Goal: Task Accomplishment & Management: Use online tool/utility

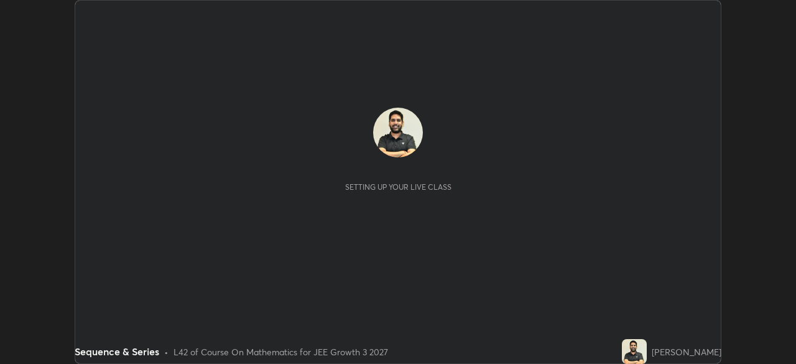
scroll to position [364, 795]
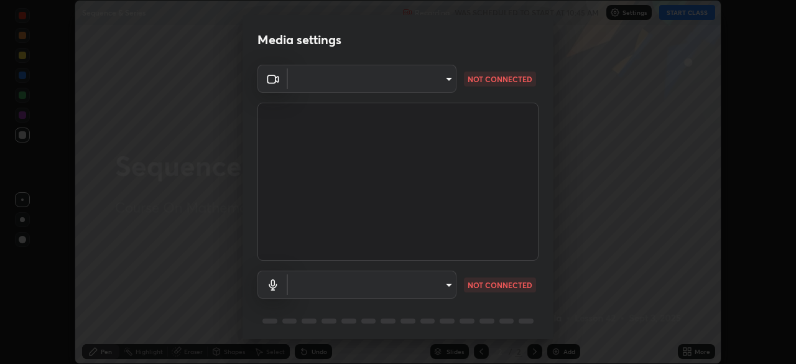
type input "00cb52ea7dbc067a4e9eba70c986ec13a5c87d59f38709f4e6374cce52915b34"
type input "c7b1e21b059f6b68da596fd68e3a8216845d0791b90de5158dbf1986436616d6"
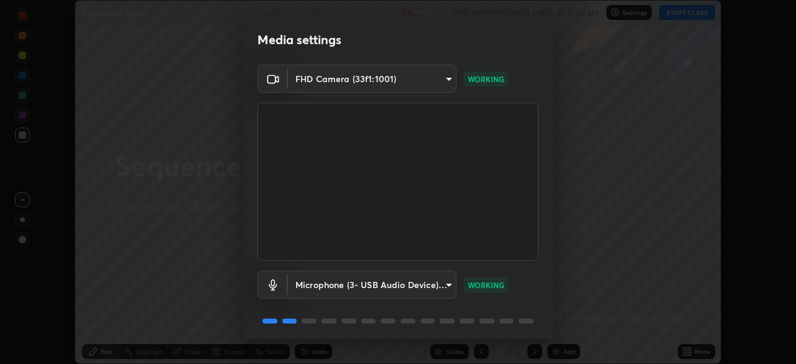
scroll to position [44, 0]
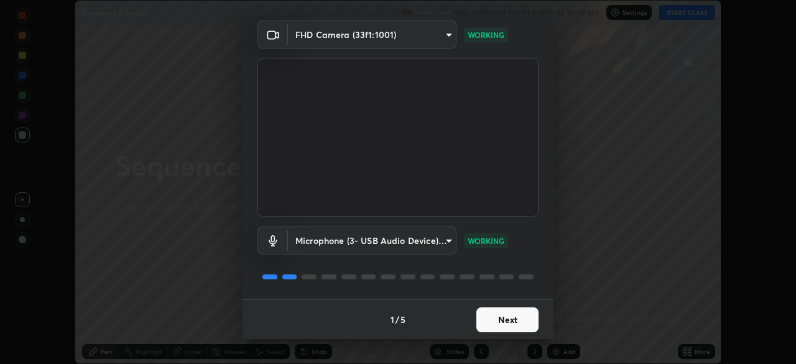
click at [497, 323] on button "Next" at bounding box center [507, 319] width 62 height 25
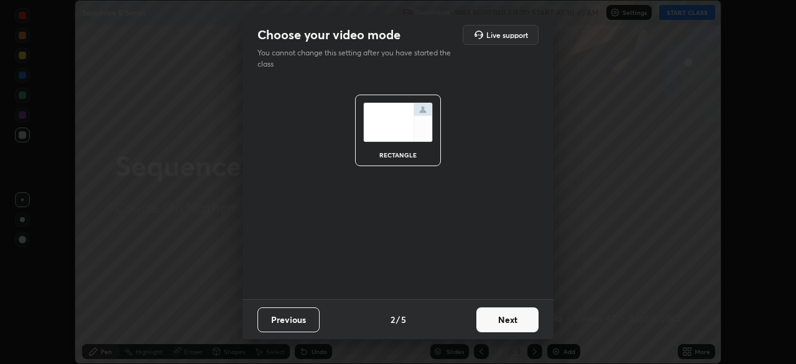
scroll to position [0, 0]
click at [508, 321] on button "Next" at bounding box center [507, 319] width 62 height 25
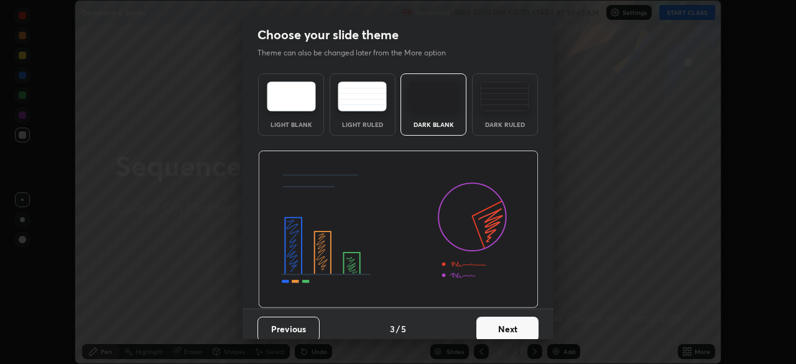
click at [508, 327] on button "Next" at bounding box center [507, 328] width 62 height 25
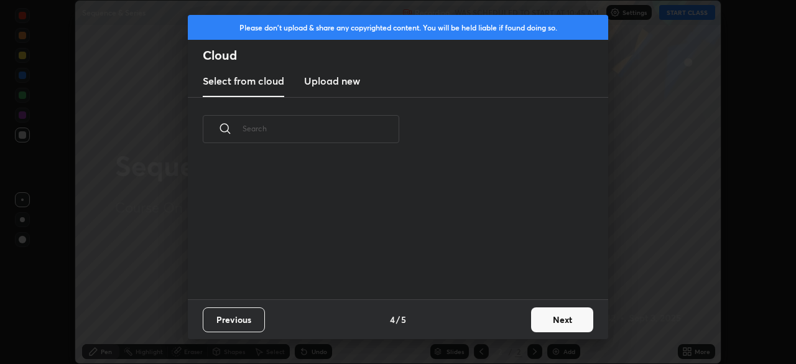
scroll to position [4, 7]
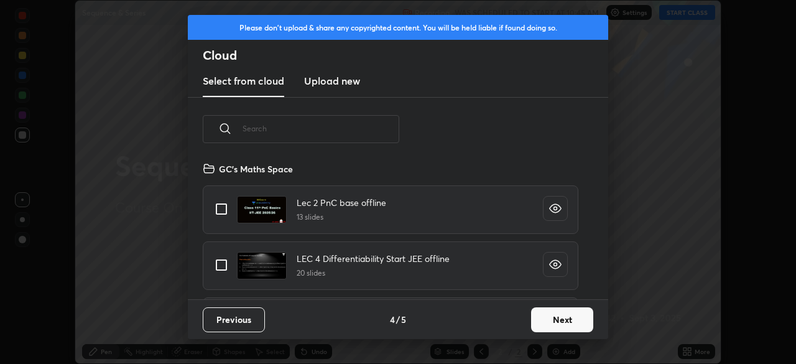
click at [546, 321] on button "Next" at bounding box center [562, 319] width 62 height 25
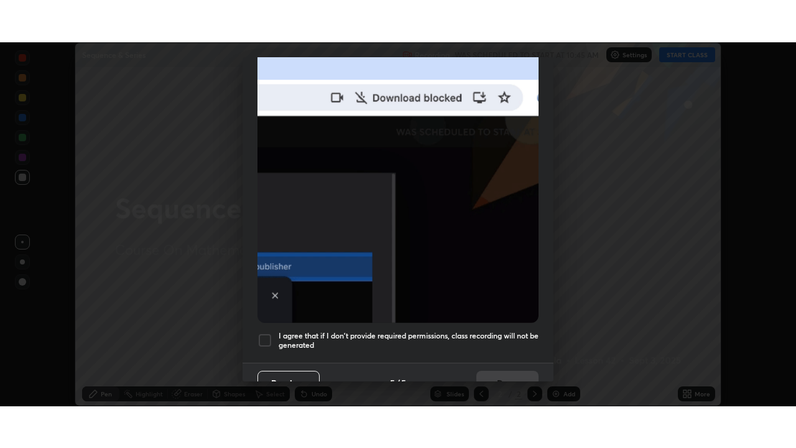
scroll to position [298, 0]
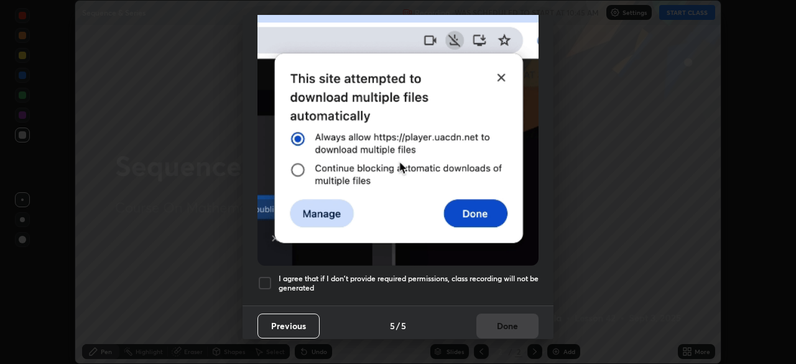
click at [270, 284] on div at bounding box center [264, 282] width 15 height 15
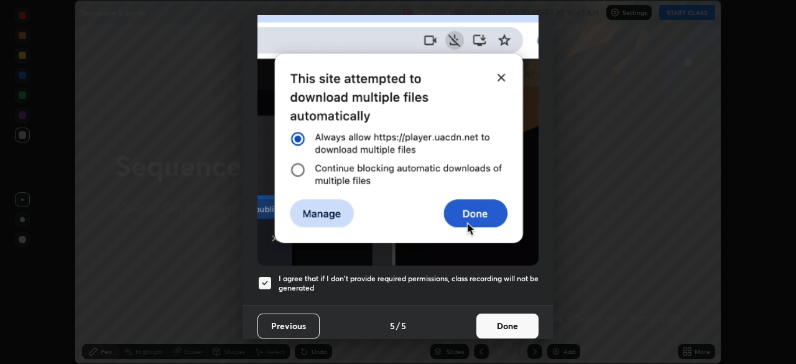
click at [488, 316] on button "Done" at bounding box center [507, 325] width 62 height 25
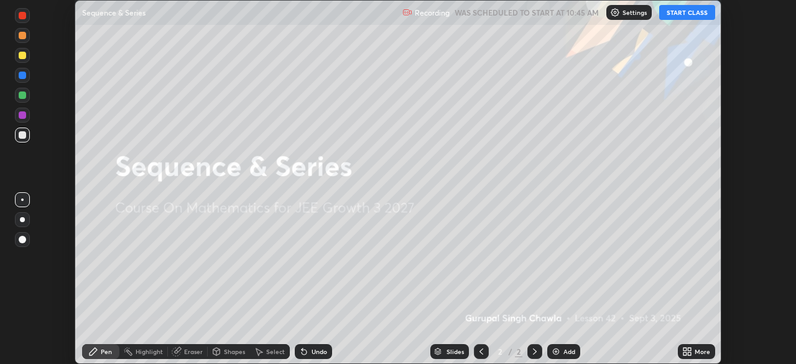
click at [678, 14] on button "START CLASS" at bounding box center [687, 12] width 56 height 15
click at [698, 356] on div "More" at bounding box center [696, 351] width 37 height 15
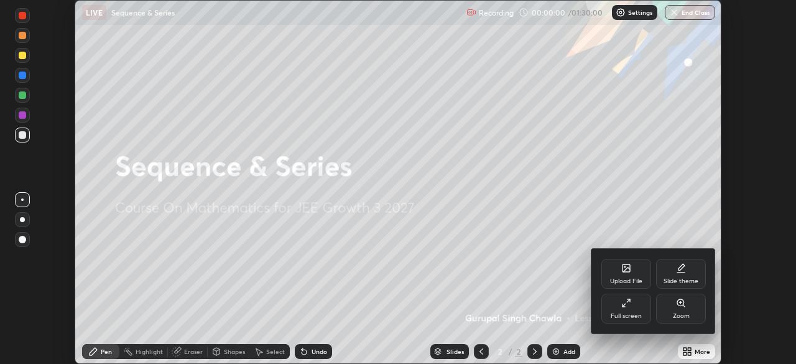
click at [634, 305] on div "Full screen" at bounding box center [626, 308] width 50 height 30
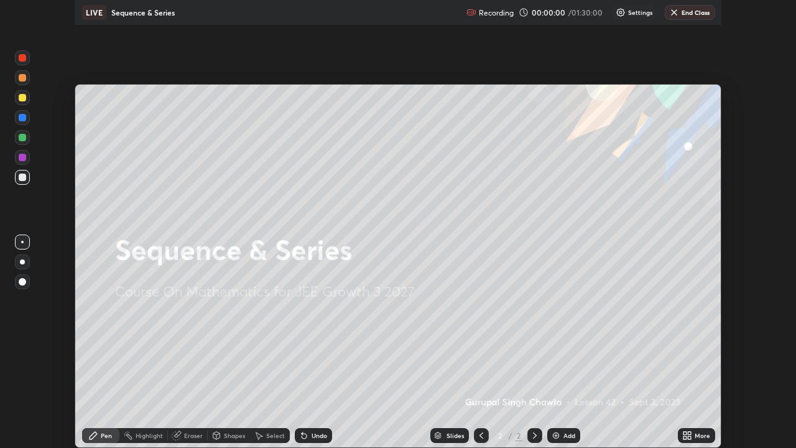
scroll to position [448, 796]
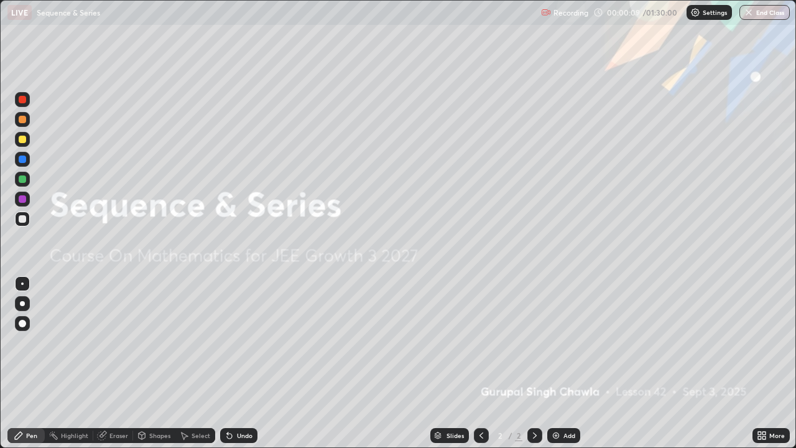
click at [564, 363] on div "Add" at bounding box center [569, 435] width 12 height 6
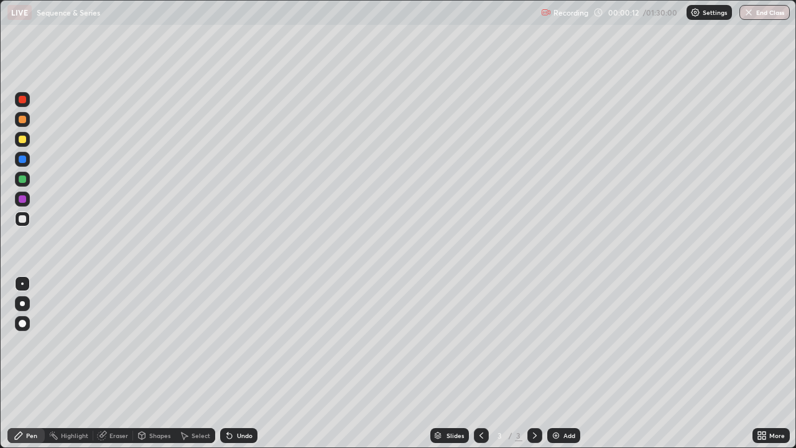
click at [25, 138] on div at bounding box center [22, 139] width 7 height 7
click at [24, 160] on div at bounding box center [22, 158] width 7 height 7
click at [21, 178] on div at bounding box center [22, 178] width 7 height 7
click at [556, 363] on div "Add" at bounding box center [563, 435] width 33 height 15
click at [21, 139] on div at bounding box center [22, 139] width 7 height 7
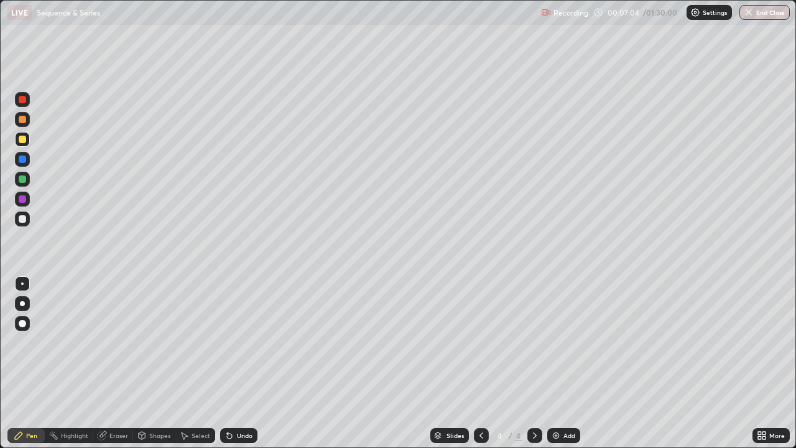
click at [22, 303] on div at bounding box center [22, 303] width 5 height 5
click at [19, 156] on div at bounding box center [22, 158] width 7 height 7
click at [239, 363] on div "Undo" at bounding box center [238, 435] width 37 height 15
click at [242, 363] on div "Undo" at bounding box center [245, 435] width 16 height 6
click at [23, 139] on div at bounding box center [22, 139] width 7 height 7
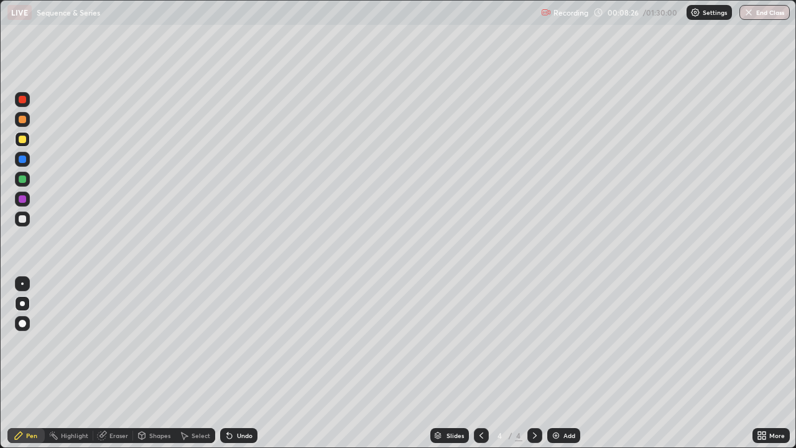
click at [239, 363] on div "Undo" at bounding box center [236, 435] width 42 height 25
click at [238, 363] on div "Undo" at bounding box center [238, 435] width 37 height 15
click at [22, 160] on div at bounding box center [22, 158] width 7 height 7
click at [24, 183] on div at bounding box center [22, 179] width 15 height 15
click at [480, 363] on icon at bounding box center [481, 435] width 10 height 10
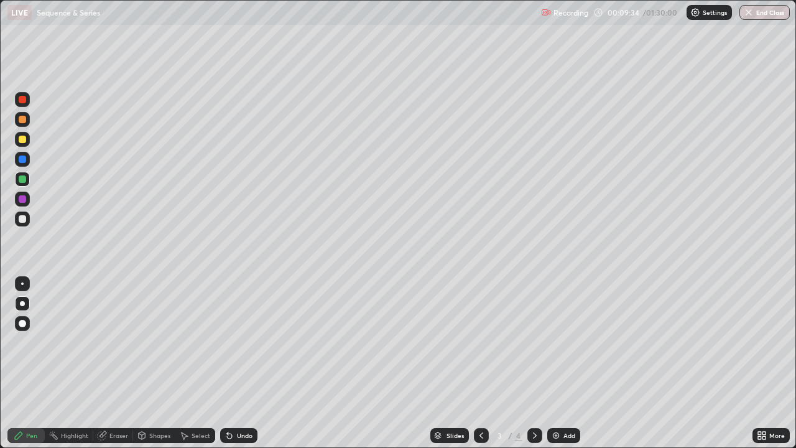
click at [533, 363] on icon at bounding box center [535, 435] width 10 height 10
click at [554, 363] on img at bounding box center [556, 435] width 10 height 10
click at [22, 140] on div at bounding box center [22, 139] width 7 height 7
click at [25, 220] on div at bounding box center [22, 218] width 7 height 7
click at [21, 139] on div at bounding box center [22, 139] width 7 height 7
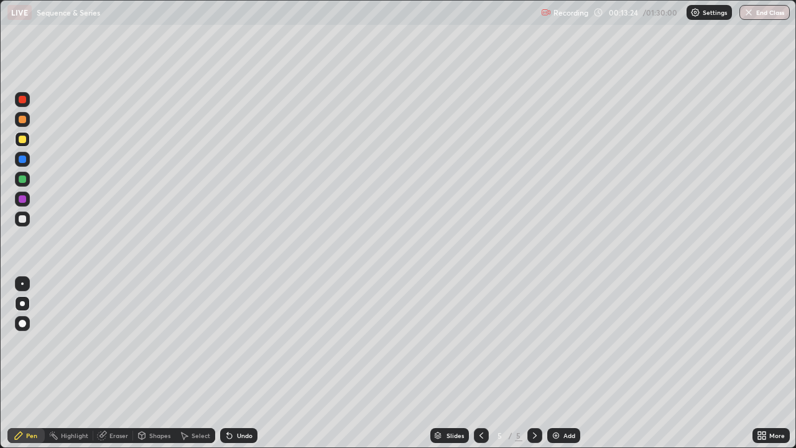
click at [20, 179] on div at bounding box center [22, 178] width 7 height 7
click at [21, 201] on div at bounding box center [22, 198] width 7 height 7
click at [480, 363] on icon at bounding box center [481, 435] width 10 height 10
click at [479, 363] on icon at bounding box center [481, 435] width 10 height 10
click at [21, 142] on div at bounding box center [22, 139] width 7 height 7
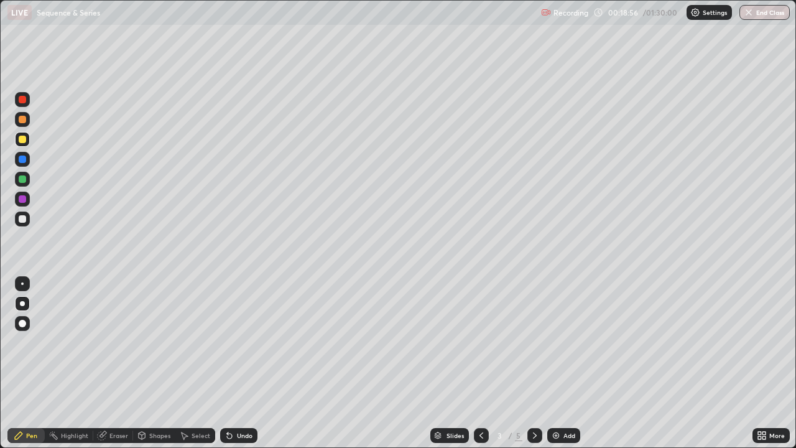
click at [528, 363] on div at bounding box center [534, 435] width 15 height 15
click at [530, 363] on icon at bounding box center [535, 435] width 10 height 10
click at [19, 99] on div at bounding box center [22, 99] width 7 height 7
click at [474, 363] on div at bounding box center [481, 435] width 15 height 25
click at [480, 363] on icon at bounding box center [481, 435] width 10 height 10
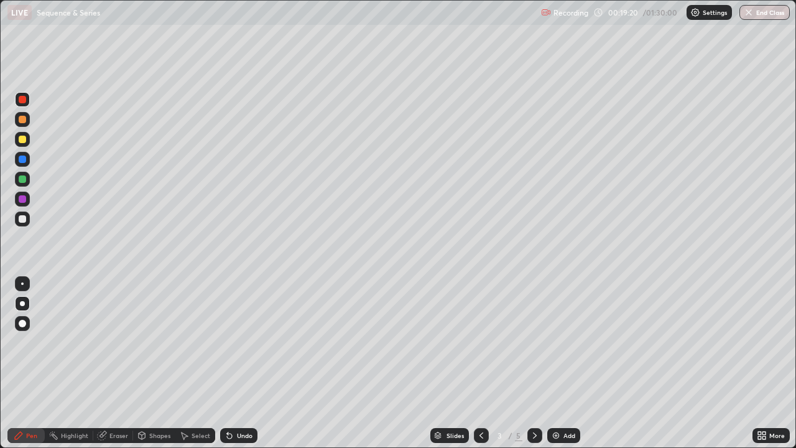
click at [22, 219] on div at bounding box center [22, 218] width 7 height 7
click at [241, 363] on div "Undo" at bounding box center [245, 435] width 16 height 6
click at [230, 363] on div "Undo" at bounding box center [238, 435] width 37 height 15
click at [233, 363] on div "Undo" at bounding box center [238, 435] width 37 height 15
click at [237, 363] on div "Undo" at bounding box center [245, 435] width 16 height 6
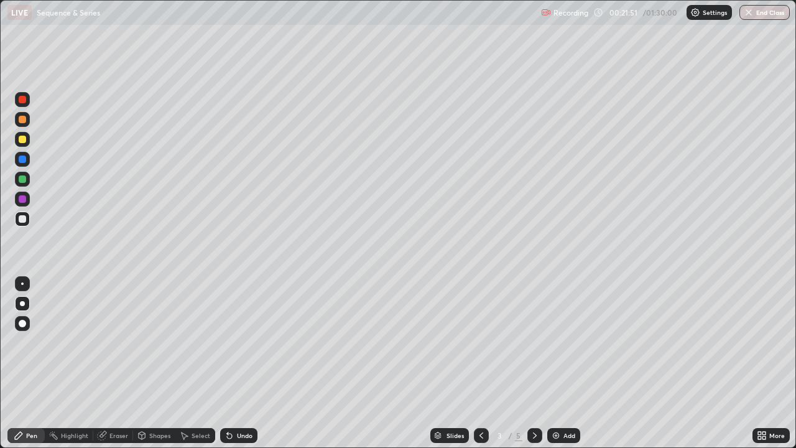
click at [28, 203] on div at bounding box center [22, 199] width 15 height 15
click at [238, 363] on div "Undo" at bounding box center [238, 435] width 37 height 15
click at [242, 363] on div "Undo" at bounding box center [245, 435] width 16 height 6
click at [244, 363] on div "Undo" at bounding box center [245, 435] width 16 height 6
click at [242, 363] on div "Undo" at bounding box center [245, 435] width 16 height 6
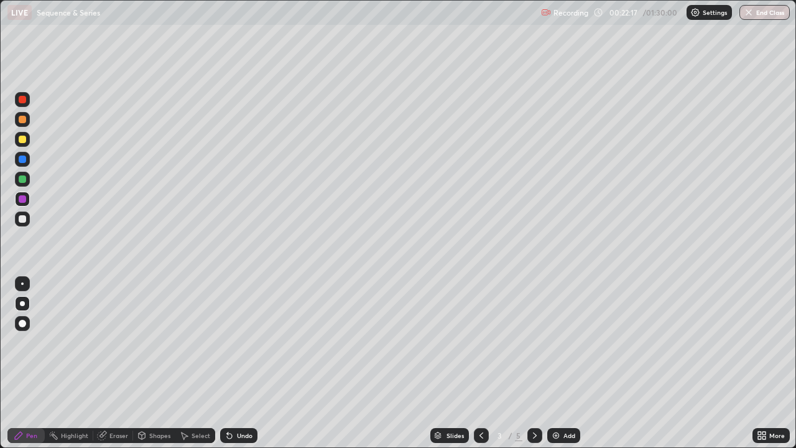
click at [239, 363] on div "Undo" at bounding box center [245, 435] width 16 height 6
click at [16, 178] on div at bounding box center [22, 179] width 15 height 15
click at [532, 363] on icon at bounding box center [535, 435] width 10 height 10
click at [533, 363] on icon at bounding box center [535, 435] width 10 height 10
click at [103, 363] on icon at bounding box center [102, 434] width 7 height 6
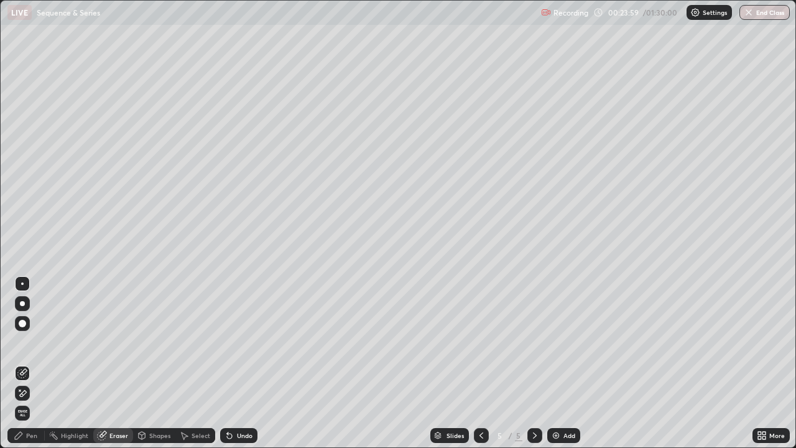
click at [28, 363] on div at bounding box center [22, 393] width 15 height 15
click at [22, 363] on icon at bounding box center [19, 435] width 10 height 10
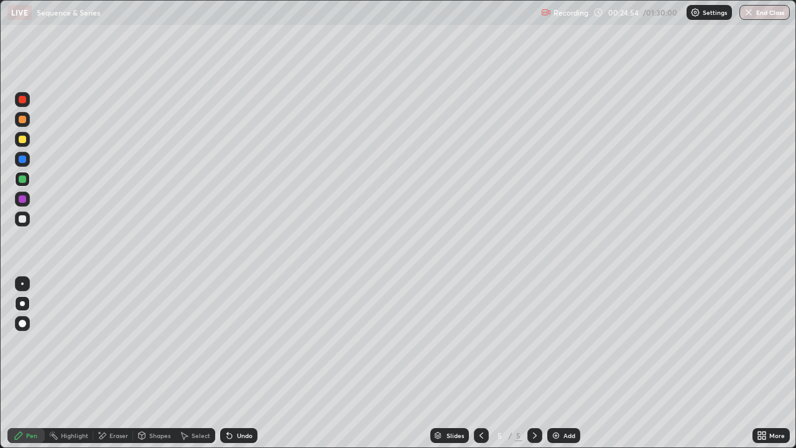
click at [23, 219] on div at bounding box center [22, 218] width 7 height 7
click at [22, 196] on div at bounding box center [22, 198] width 7 height 7
click at [566, 363] on div "Add" at bounding box center [569, 435] width 12 height 6
click at [22, 142] on div at bounding box center [22, 139] width 7 height 7
click at [22, 140] on div at bounding box center [22, 139] width 7 height 7
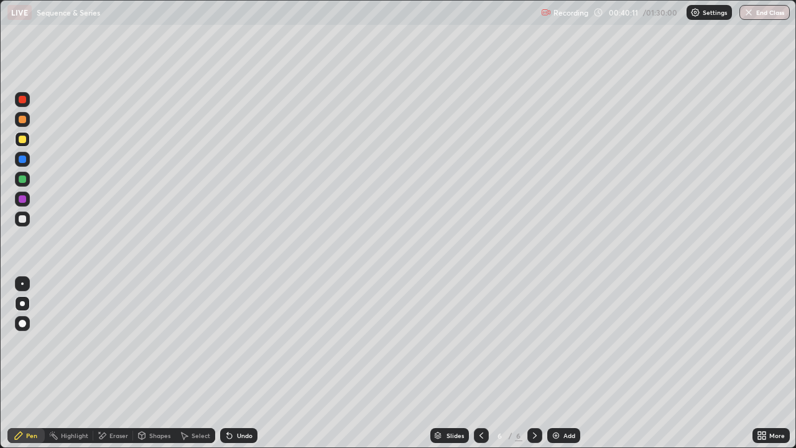
click at [22, 177] on div at bounding box center [22, 178] width 7 height 7
click at [151, 363] on div "Shapes" at bounding box center [159, 435] width 21 height 6
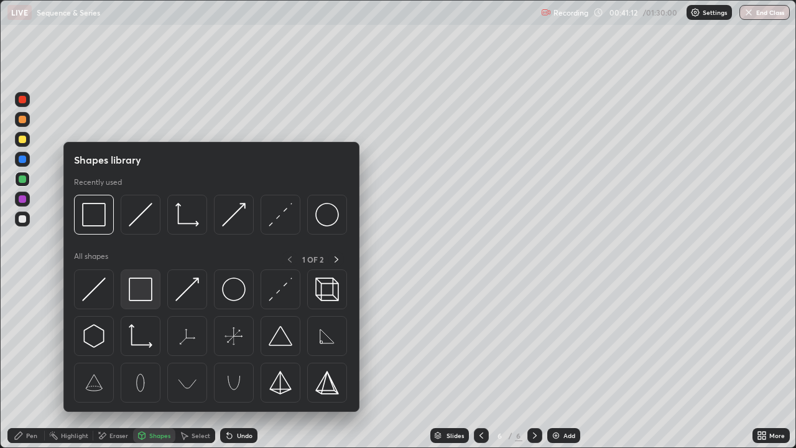
click at [140, 293] on img at bounding box center [141, 289] width 24 height 24
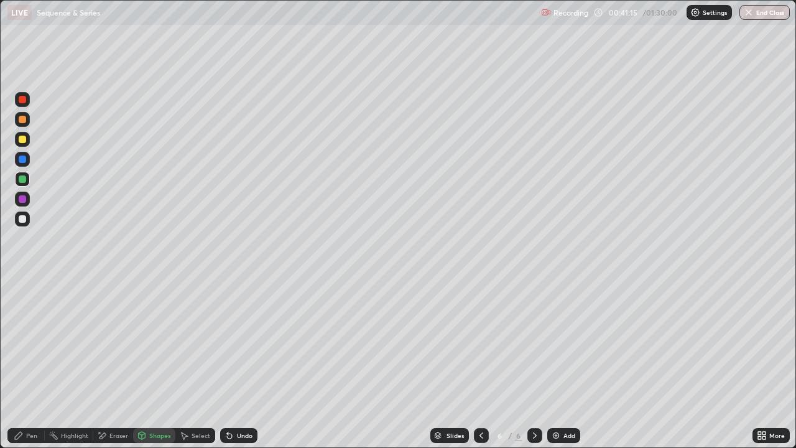
click at [34, 363] on div "Pen" at bounding box center [25, 435] width 37 height 15
click at [19, 211] on div at bounding box center [22, 218] width 15 height 15
click at [27, 224] on div at bounding box center [22, 218] width 15 height 15
click at [21, 137] on div at bounding box center [22, 139] width 7 height 7
click at [149, 363] on div "Shapes" at bounding box center [159, 435] width 21 height 6
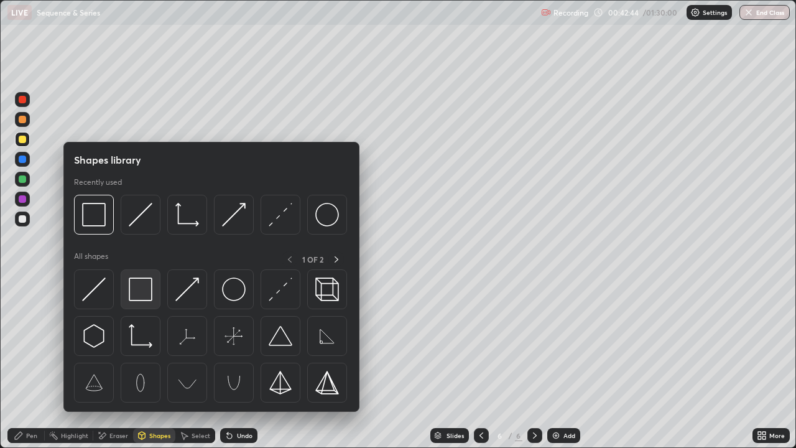
click at [144, 294] on img at bounding box center [141, 289] width 24 height 24
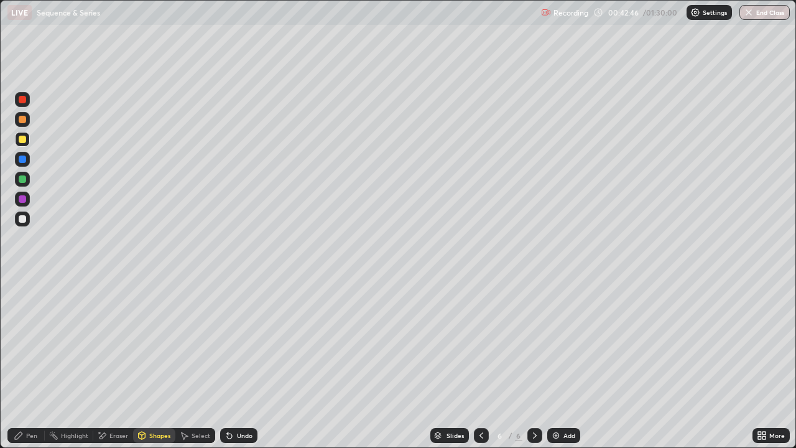
click at [32, 363] on div "Pen" at bounding box center [31, 435] width 11 height 6
click at [558, 363] on div "Add" at bounding box center [563, 435] width 33 height 15
click at [237, 363] on div "Undo" at bounding box center [238, 435] width 37 height 15
click at [238, 363] on div "Undo" at bounding box center [238, 435] width 37 height 15
click at [23, 179] on div at bounding box center [22, 178] width 7 height 7
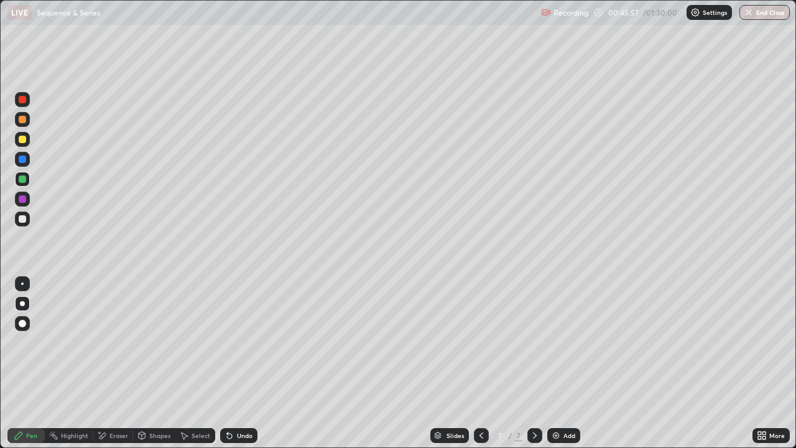
click at [23, 179] on div at bounding box center [22, 178] width 7 height 7
click at [24, 224] on div at bounding box center [22, 218] width 15 height 15
click at [480, 363] on icon at bounding box center [481, 435] width 10 height 10
click at [533, 363] on icon at bounding box center [535, 435] width 10 height 10
click at [241, 363] on div "Undo" at bounding box center [245, 435] width 16 height 6
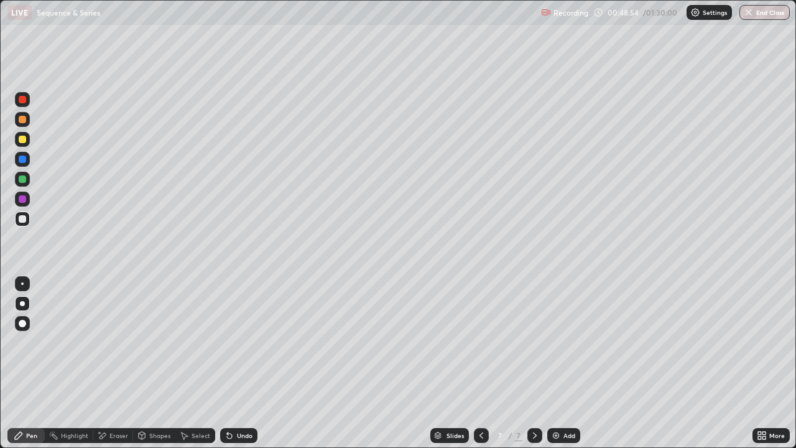
click at [239, 363] on div "Undo" at bounding box center [245, 435] width 16 height 6
click at [241, 363] on div "Undo" at bounding box center [245, 435] width 16 height 6
click at [24, 178] on div at bounding box center [22, 178] width 7 height 7
click at [22, 224] on div at bounding box center [22, 218] width 15 height 15
click at [233, 363] on div "Undo" at bounding box center [238, 435] width 37 height 15
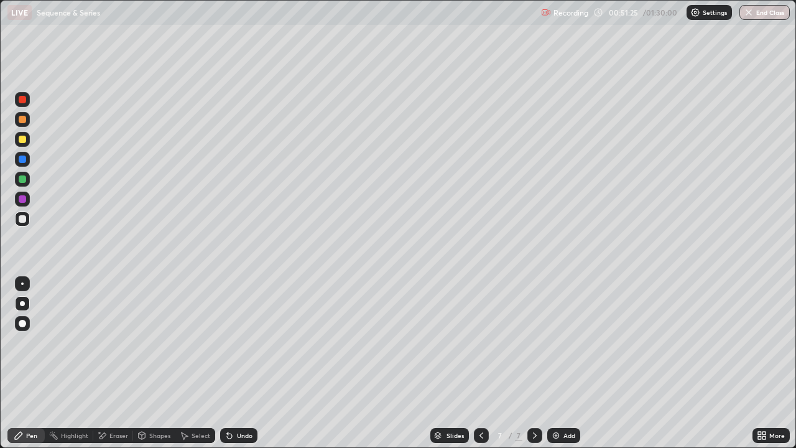
click at [22, 220] on div at bounding box center [22, 218] width 7 height 7
click at [566, 363] on div "Add" at bounding box center [569, 435] width 12 height 6
click at [233, 363] on div "Undo" at bounding box center [238, 435] width 37 height 15
click at [238, 363] on div "Undo" at bounding box center [238, 435] width 37 height 15
click at [478, 363] on icon at bounding box center [481, 435] width 10 height 10
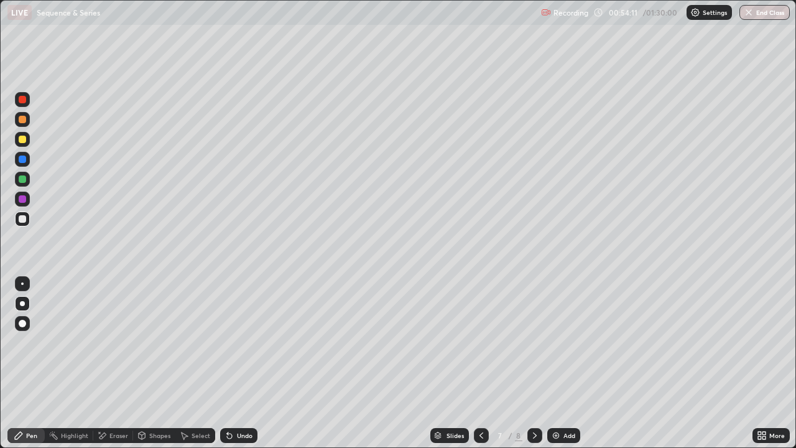
click at [478, 363] on icon at bounding box center [481, 435] width 10 height 10
click at [240, 363] on div "Undo" at bounding box center [238, 435] width 37 height 15
click at [533, 363] on icon at bounding box center [535, 435] width 10 height 10
click at [21, 218] on div at bounding box center [22, 218] width 7 height 7
click at [533, 363] on icon at bounding box center [535, 435] width 10 height 10
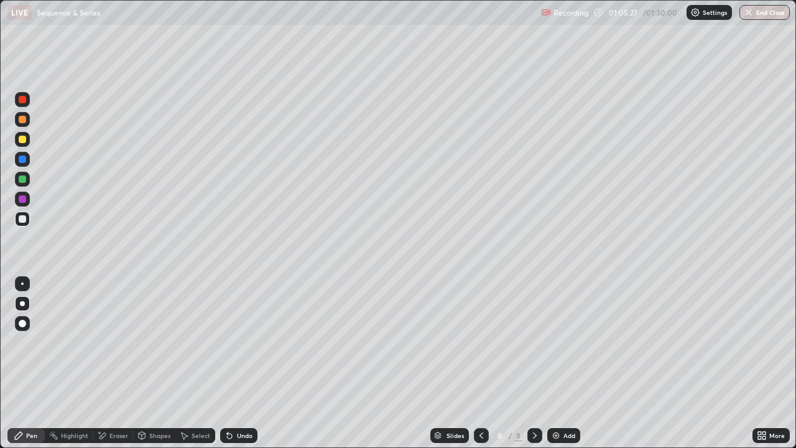
click at [480, 363] on icon at bounding box center [481, 435] width 10 height 10
click at [532, 363] on icon at bounding box center [535, 435] width 10 height 10
click at [563, 363] on div "Add" at bounding box center [569, 435] width 12 height 6
click at [21, 101] on div at bounding box center [22, 99] width 7 height 7
click at [24, 141] on div at bounding box center [22, 139] width 7 height 7
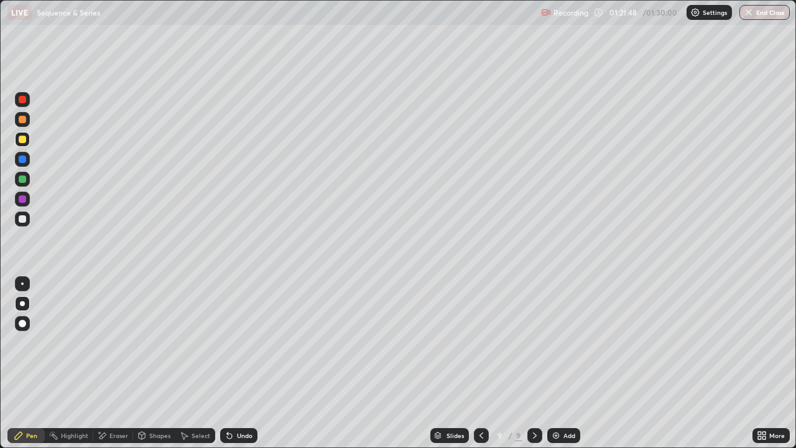
click at [24, 159] on div at bounding box center [22, 158] width 7 height 7
click at [241, 363] on div "Undo" at bounding box center [245, 435] width 16 height 6
click at [759, 12] on button "End Class" at bounding box center [765, 12] width 49 height 15
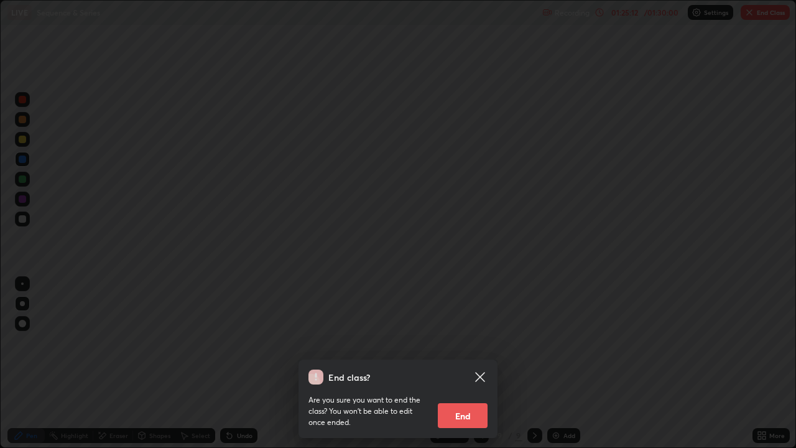
click at [462, 363] on button "End" at bounding box center [463, 415] width 50 height 25
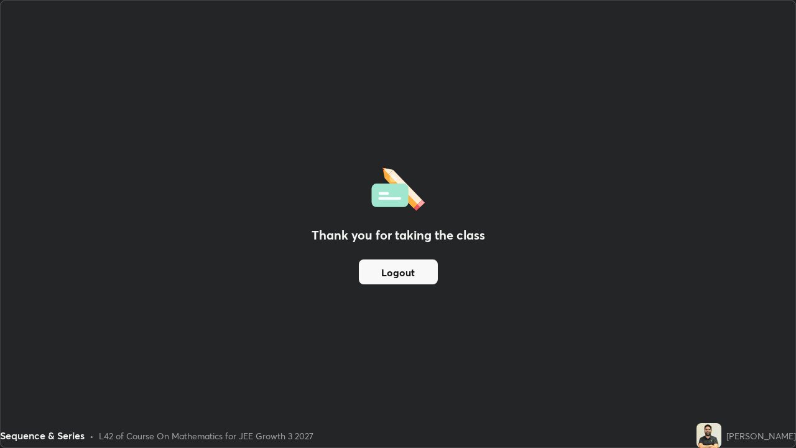
click at [395, 277] on button "Logout" at bounding box center [398, 271] width 79 height 25
click at [389, 276] on button "Logout" at bounding box center [398, 271] width 79 height 25
click at [377, 262] on button "Logout" at bounding box center [398, 271] width 79 height 25
click at [384, 270] on button "Logout" at bounding box center [398, 271] width 79 height 25
